Goal: Find specific page/section: Find specific page/section

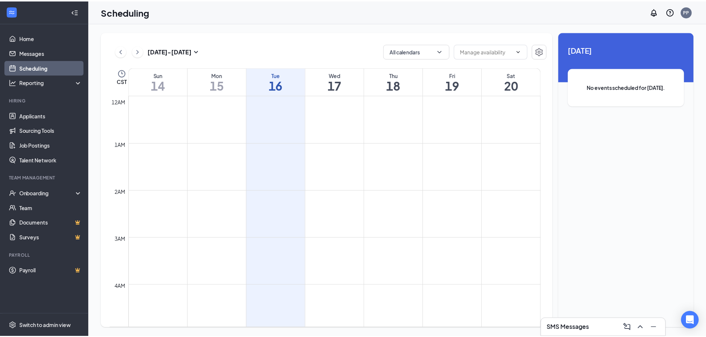
scroll to position [364, 0]
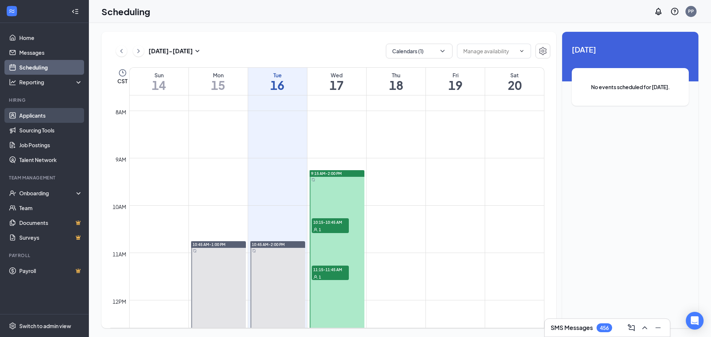
click at [34, 116] on link "Applicants" at bounding box center [50, 115] width 63 height 15
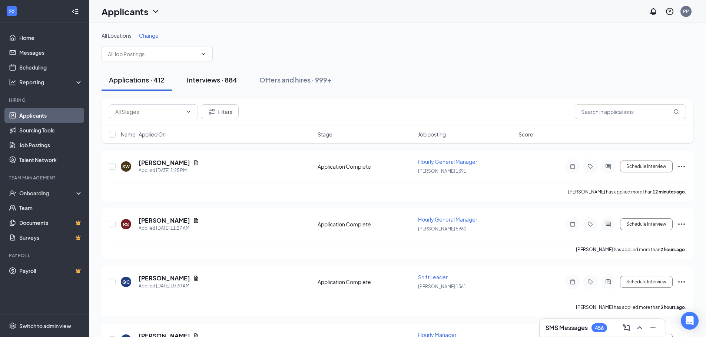
click at [211, 81] on div "Interviews · 884" at bounding box center [212, 79] width 50 height 9
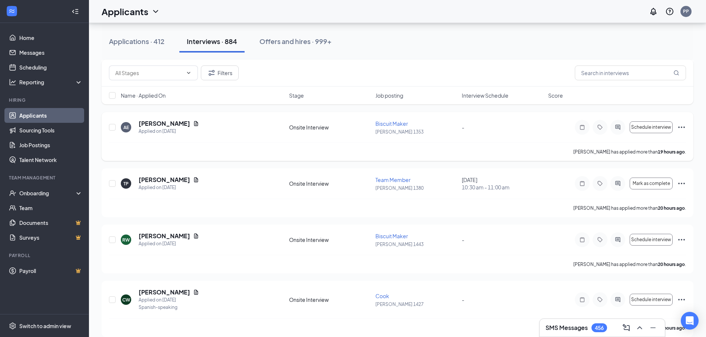
scroll to position [1296, 0]
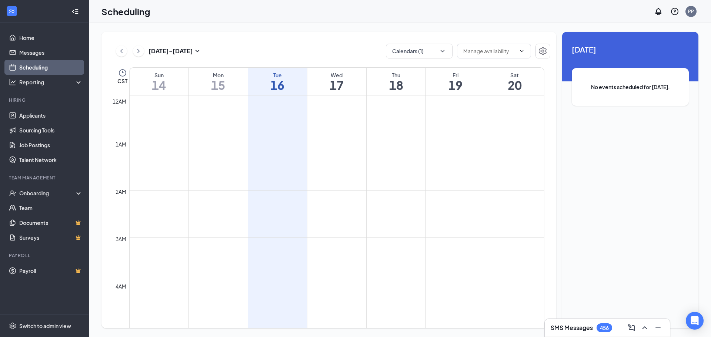
scroll to position [364, 0]
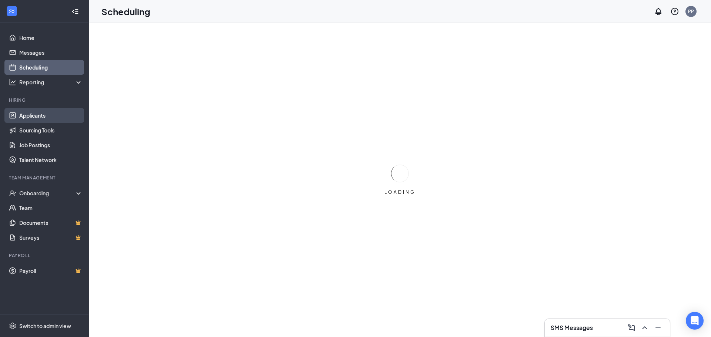
click at [31, 112] on link "Applicants" at bounding box center [50, 115] width 63 height 15
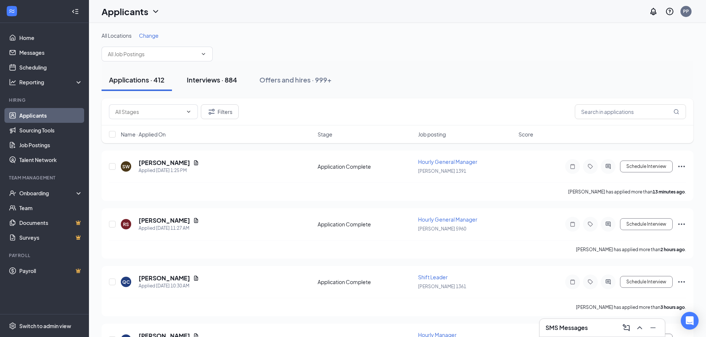
click at [220, 80] on div "Interviews · 884" at bounding box center [212, 79] width 50 height 9
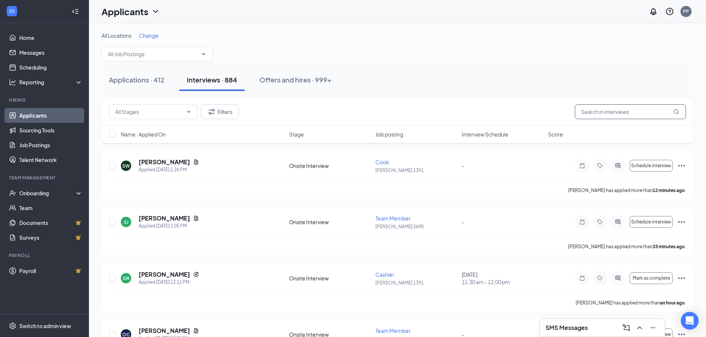
click at [606, 111] on input "text" at bounding box center [629, 111] width 111 height 15
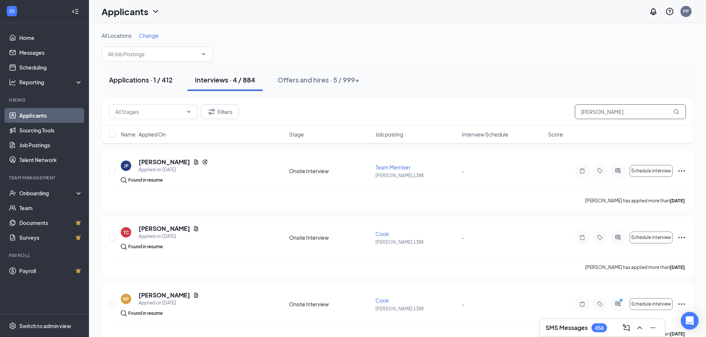
type input "mills"
click at [139, 80] on div "Applications · 1 / 412" at bounding box center [141, 79] width 64 height 9
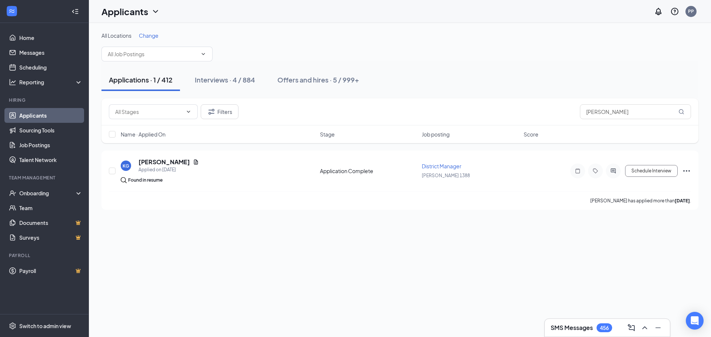
click at [146, 36] on span "Change" at bounding box center [149, 35] width 20 height 7
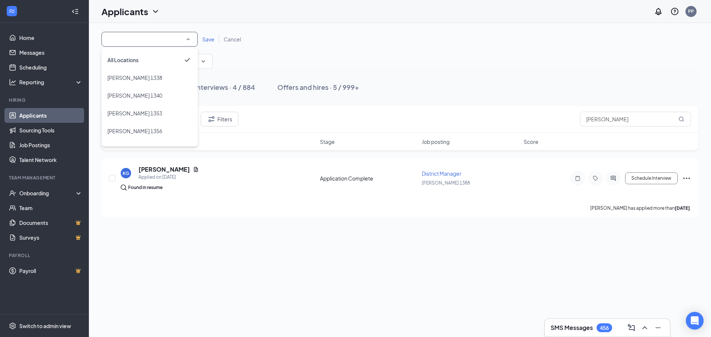
click at [189, 39] on icon "SmallChevronUp" at bounding box center [188, 39] width 7 height 7
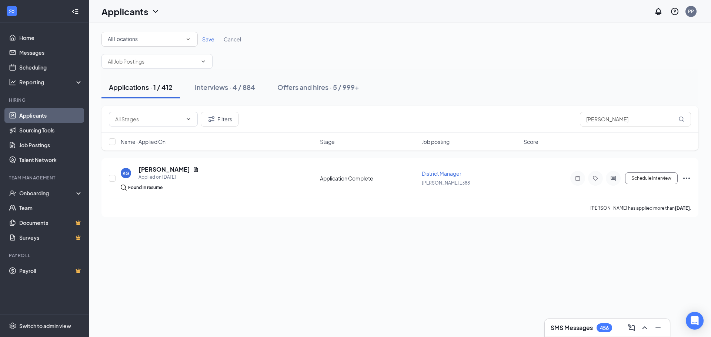
click at [189, 39] on icon "SmallChevronDown" at bounding box center [188, 39] width 7 height 7
click at [150, 73] on div "Hardee's 1427" at bounding box center [149, 68] width 84 height 9
